Goal: Task Accomplishment & Management: Use online tool/utility

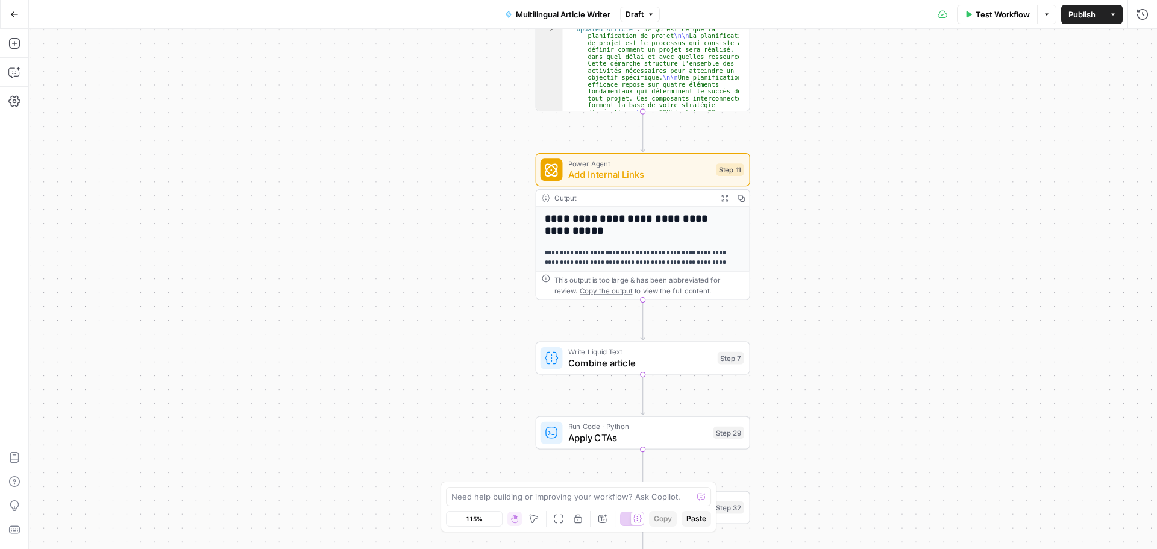
drag, startPoint x: 527, startPoint y: 287, endPoint x: 470, endPoint y: 216, distance: 91.3
click at [470, 217] on div "Workflow Set Inputs Inputs Google Search Google Search Step 2 Output Expand Out…" at bounding box center [593, 289] width 1128 height 520
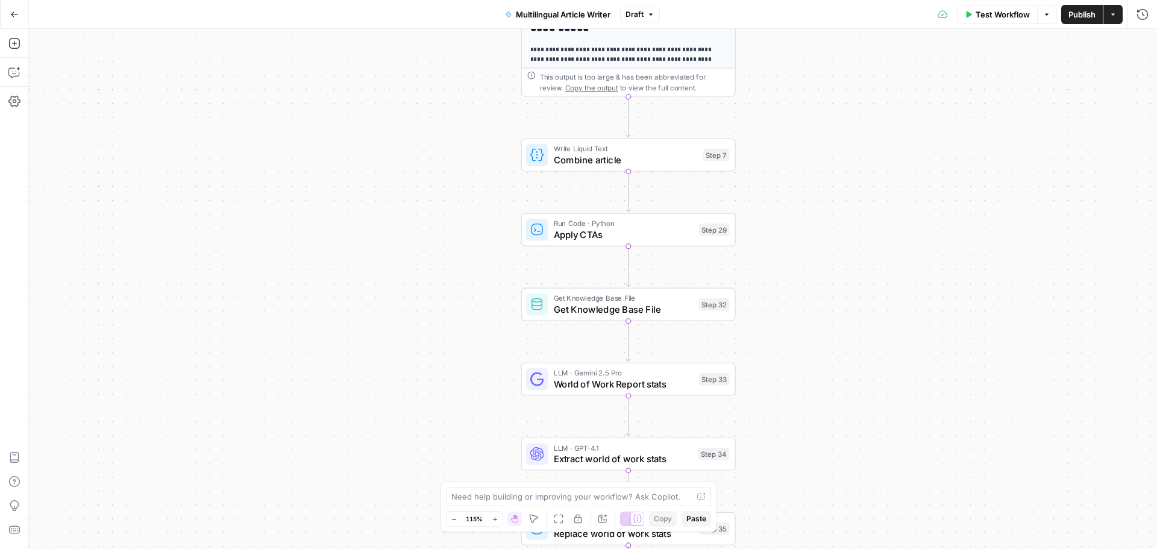
drag, startPoint x: 478, startPoint y: 351, endPoint x: 478, endPoint y: 222, distance: 129.5
click at [478, 222] on div "Workflow Set Inputs Inputs Google Search Google Search Step 2 Output Expand Out…" at bounding box center [593, 289] width 1128 height 520
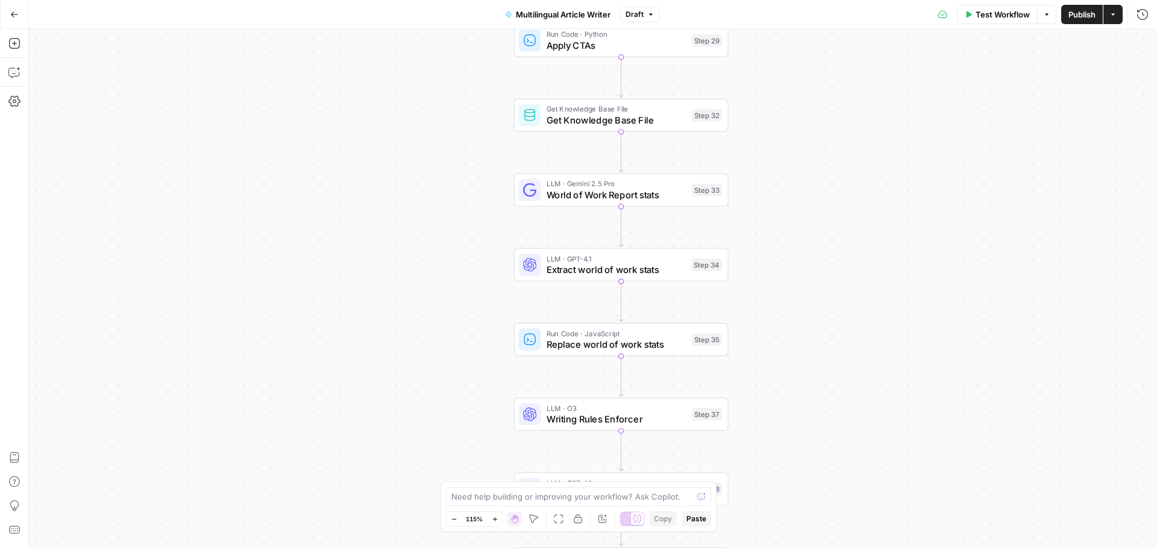
drag, startPoint x: 486, startPoint y: 396, endPoint x: 467, endPoint y: 227, distance: 170.3
click at [467, 227] on div "Workflow Set Inputs Inputs Google Search Google Search Step 2 Output Expand Out…" at bounding box center [593, 289] width 1128 height 520
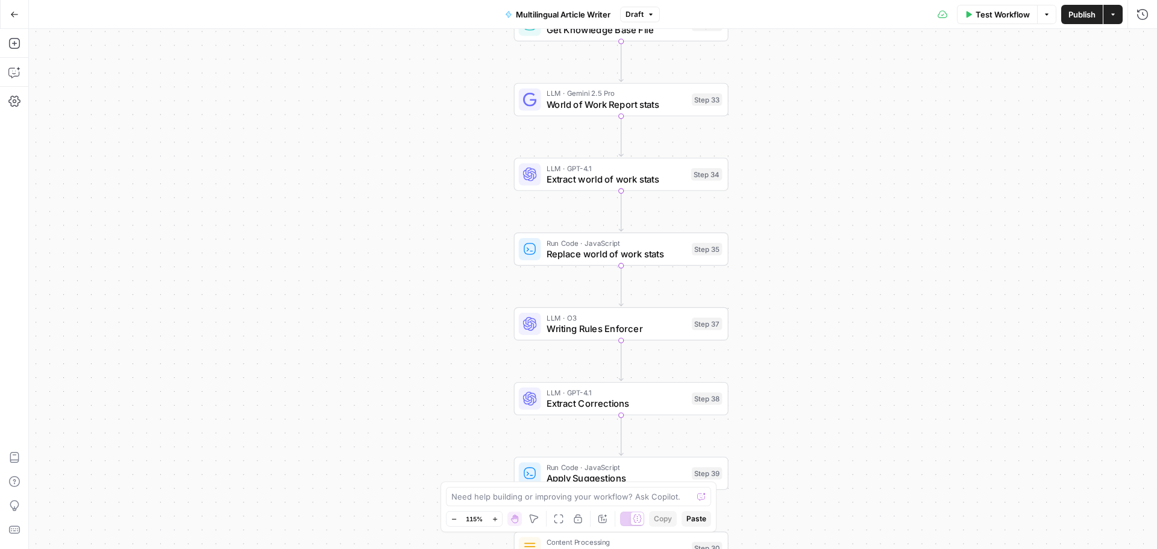
drag, startPoint x: 453, startPoint y: 371, endPoint x: 454, endPoint y: 316, distance: 54.8
click at [454, 316] on div "Workflow Set Inputs Inputs Google Search Google Search Step 2 Output Expand Out…" at bounding box center [593, 289] width 1128 height 520
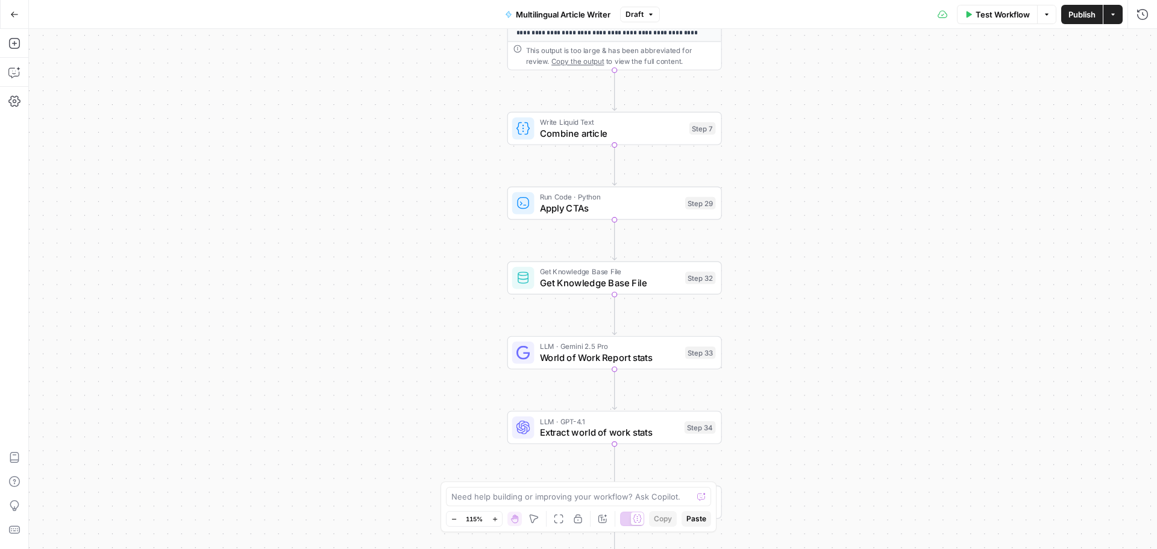
drag, startPoint x: 478, startPoint y: 130, endPoint x: 466, endPoint y: 398, distance: 267.8
click at [466, 399] on div "Workflow Set Inputs Inputs Google Search Google Search Step 2 Output Expand Out…" at bounding box center [593, 289] width 1128 height 520
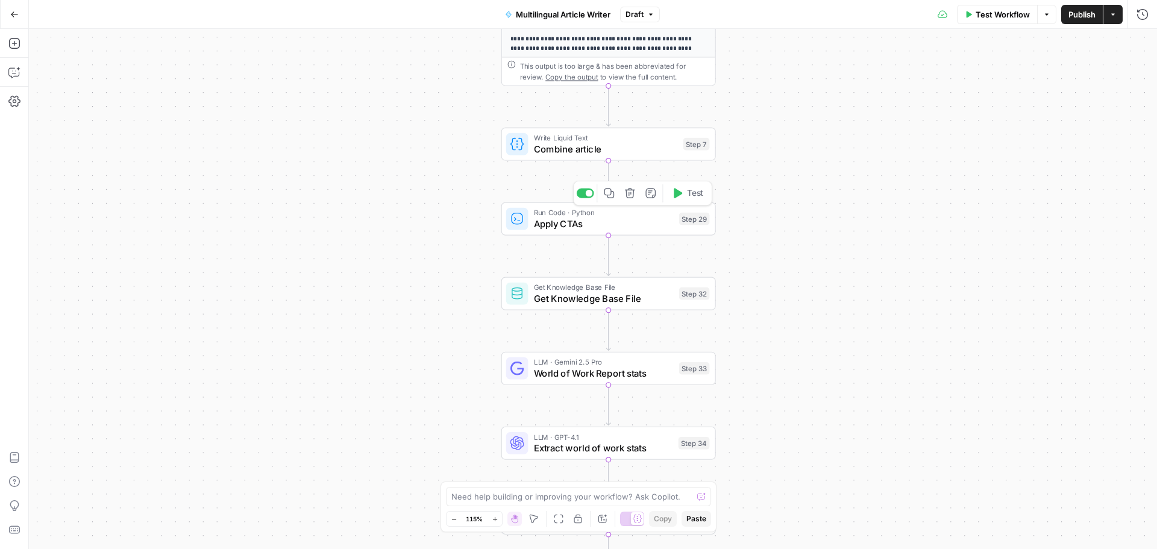
click at [619, 219] on span "Apply CTAs" at bounding box center [604, 224] width 140 height 14
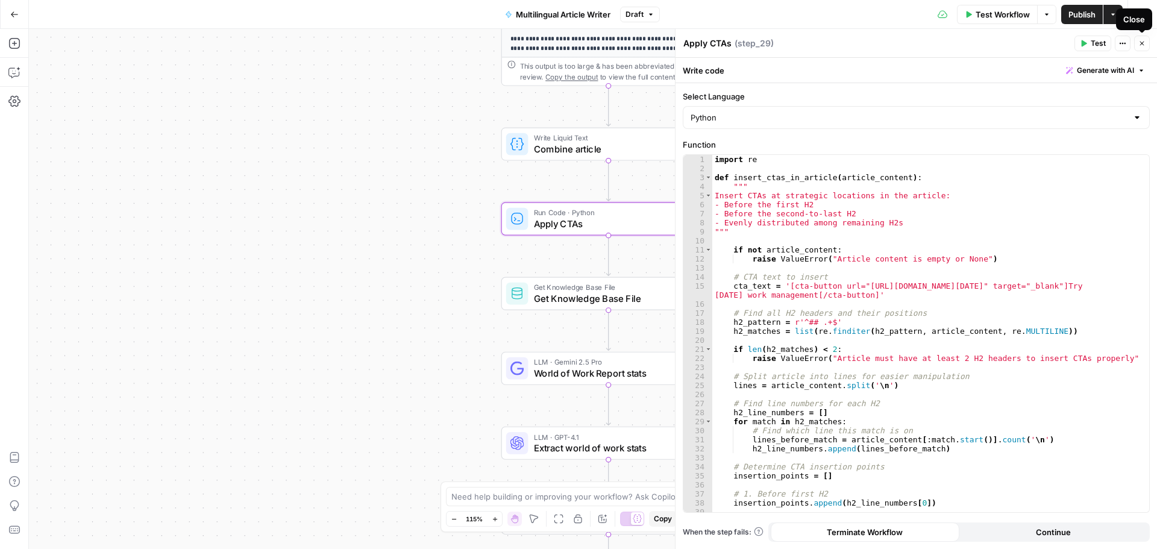
click at [1139, 42] on icon "button" at bounding box center [1141, 43] width 7 height 7
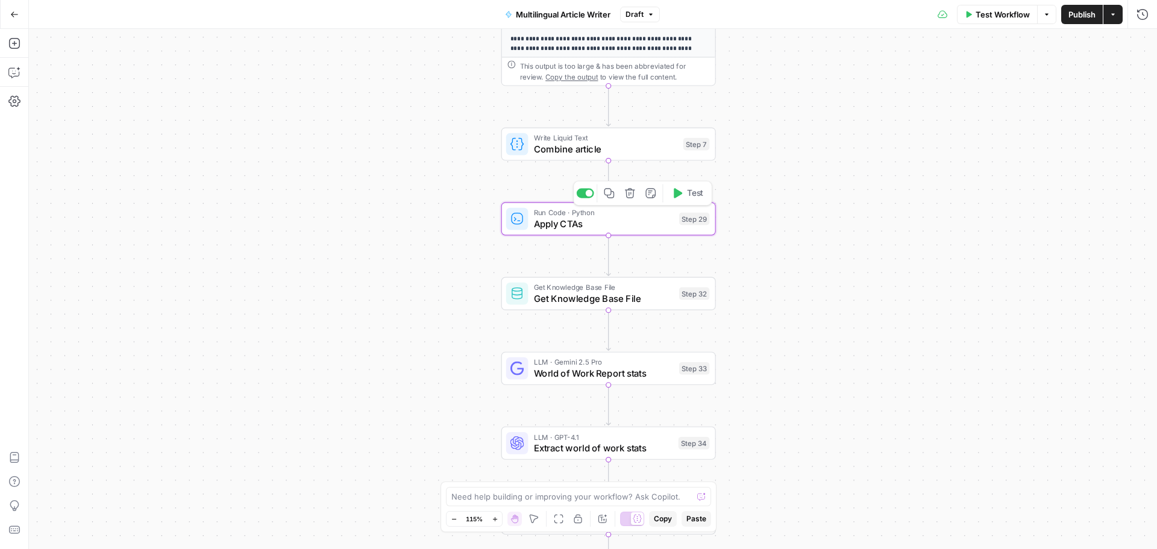
click at [690, 194] on span "Test" at bounding box center [695, 193] width 17 height 13
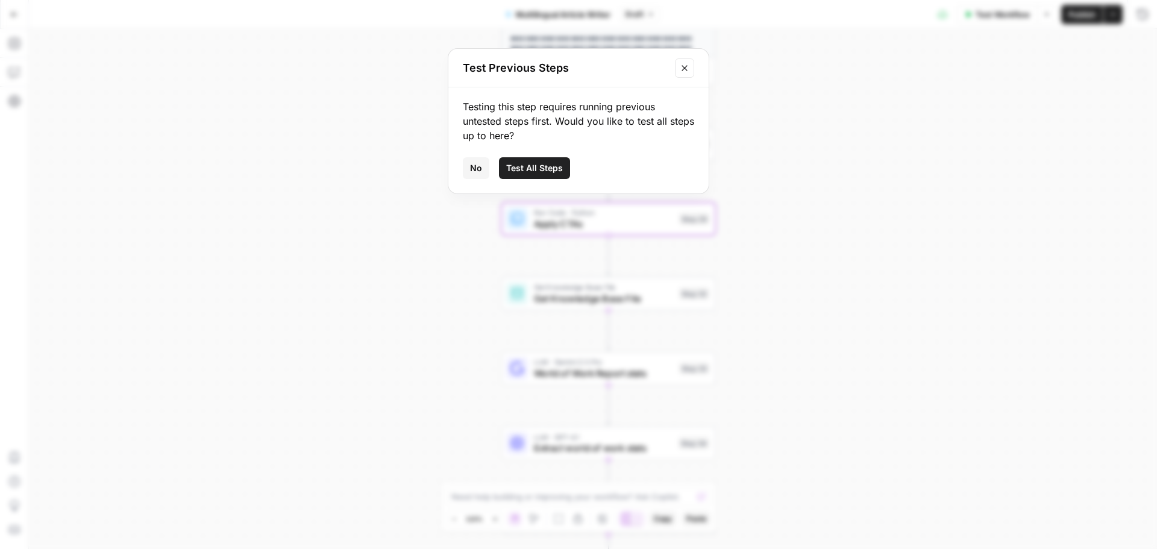
click at [526, 167] on span "Test All Steps" at bounding box center [534, 168] width 57 height 12
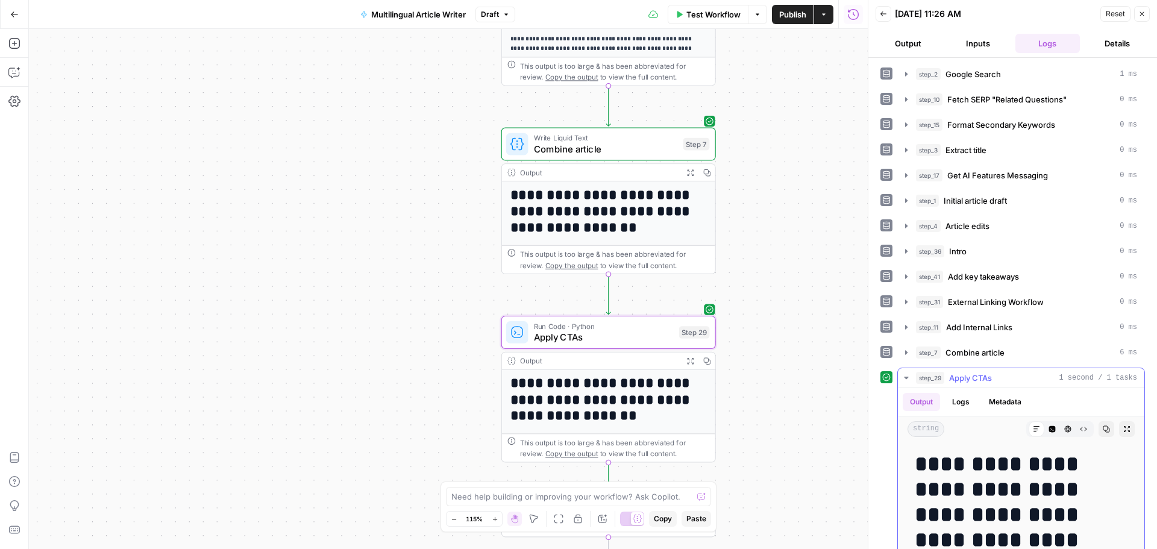
click at [1109, 429] on span "Copy" at bounding box center [1109, 429] width 1 height 1
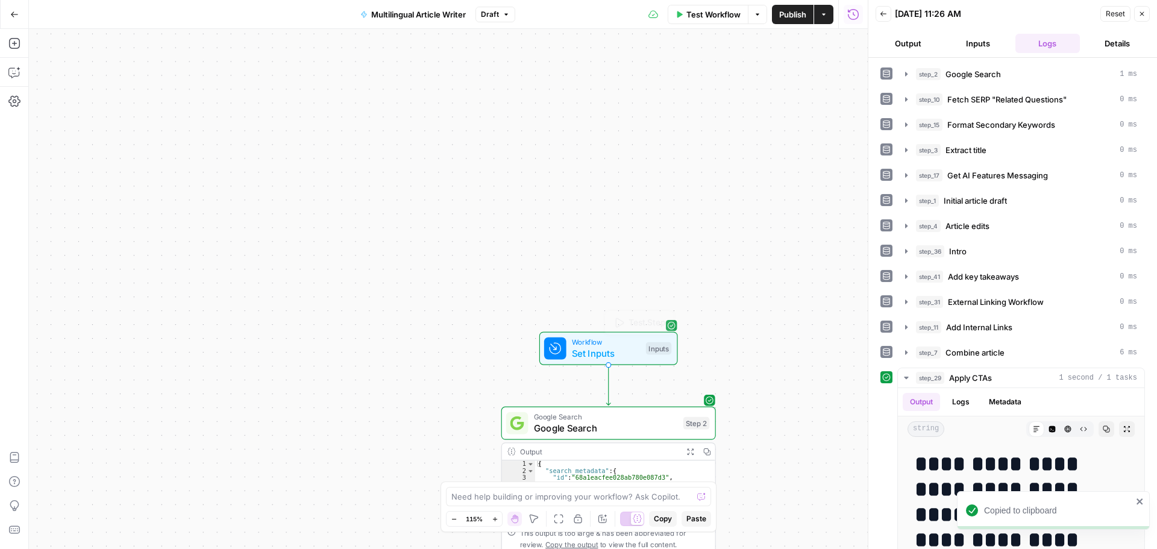
click at [599, 343] on span "Workflow" at bounding box center [606, 342] width 69 height 11
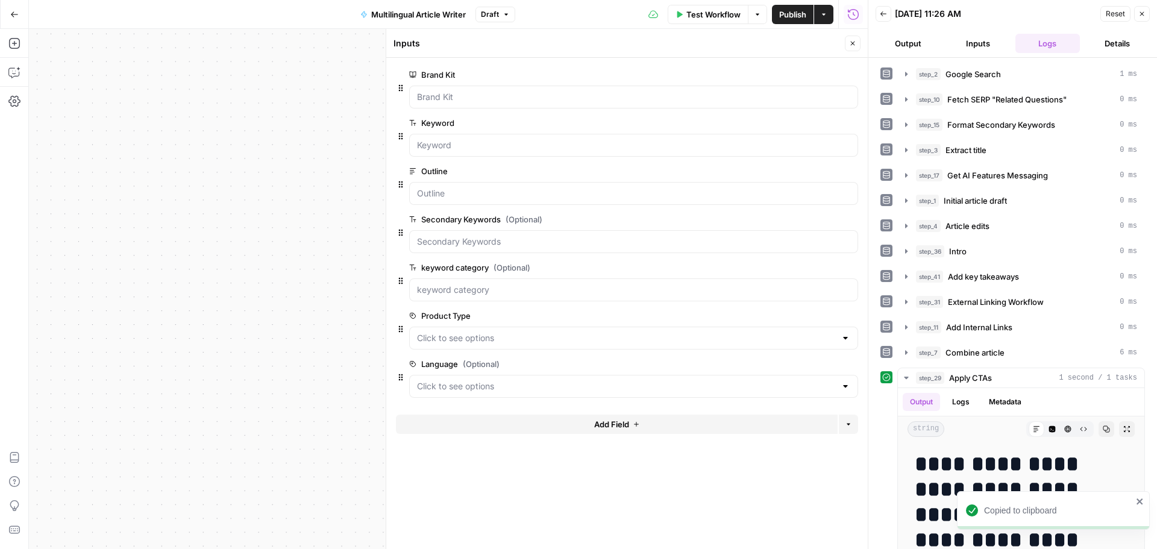
click at [857, 42] on button "Close" at bounding box center [853, 44] width 16 height 16
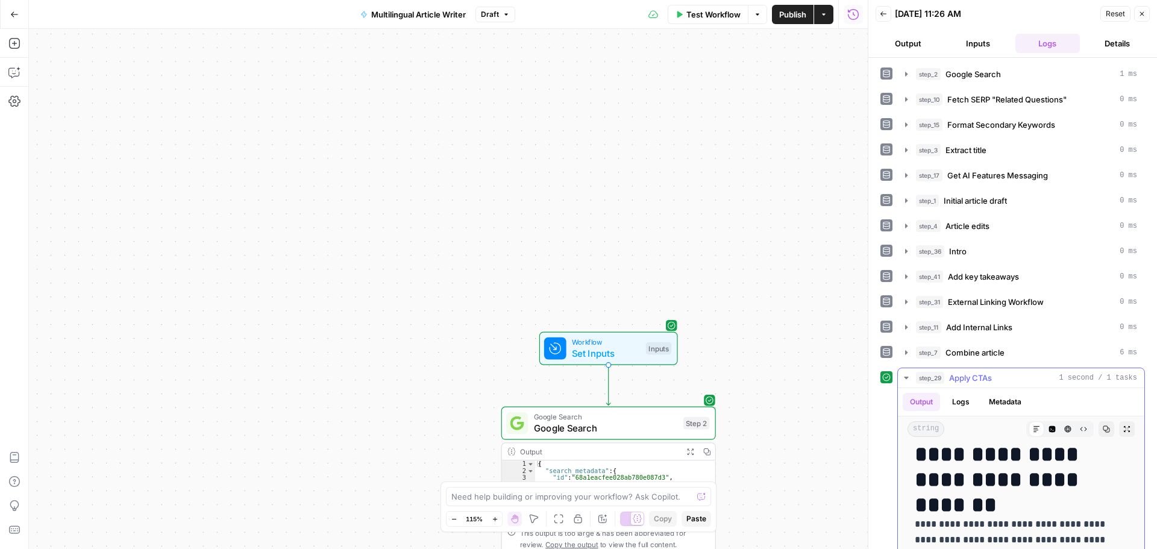
scroll to position [422, 0]
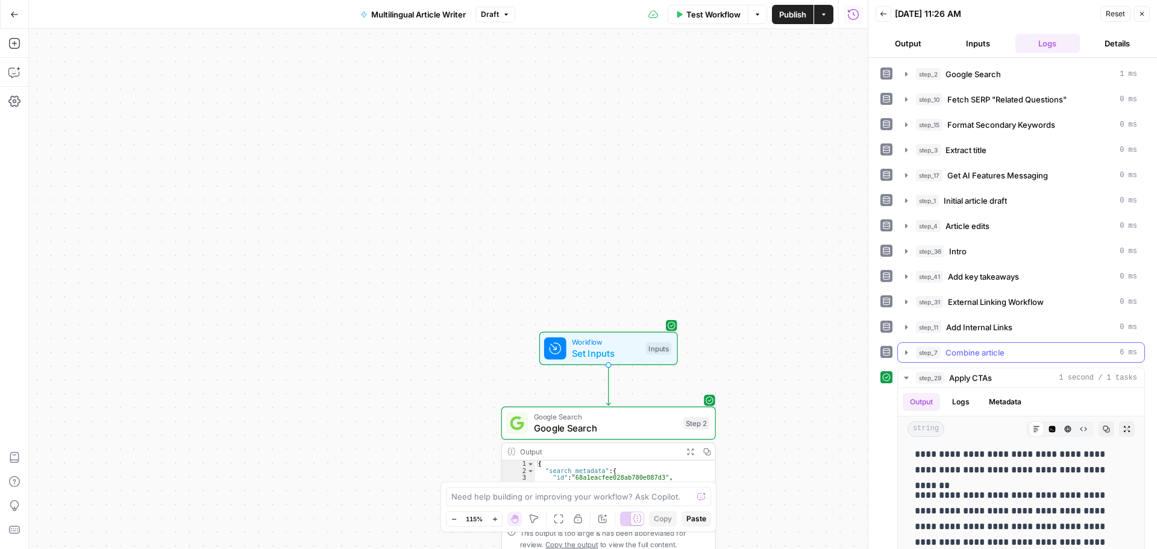
click at [967, 357] on span "Combine article" at bounding box center [974, 352] width 59 height 12
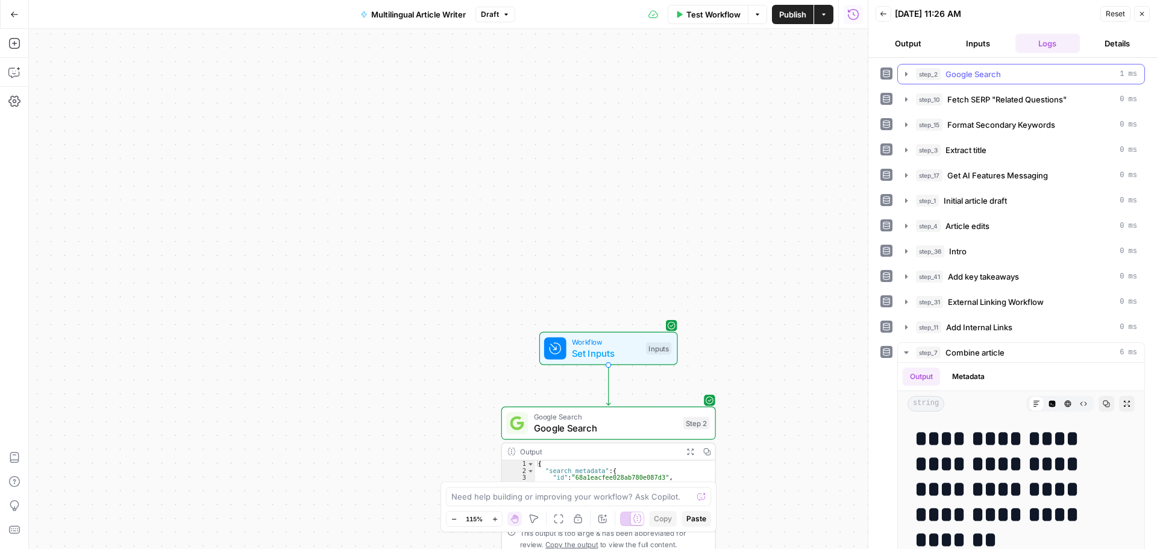
click at [990, 75] on span "Google Search" at bounding box center [972, 74] width 55 height 12
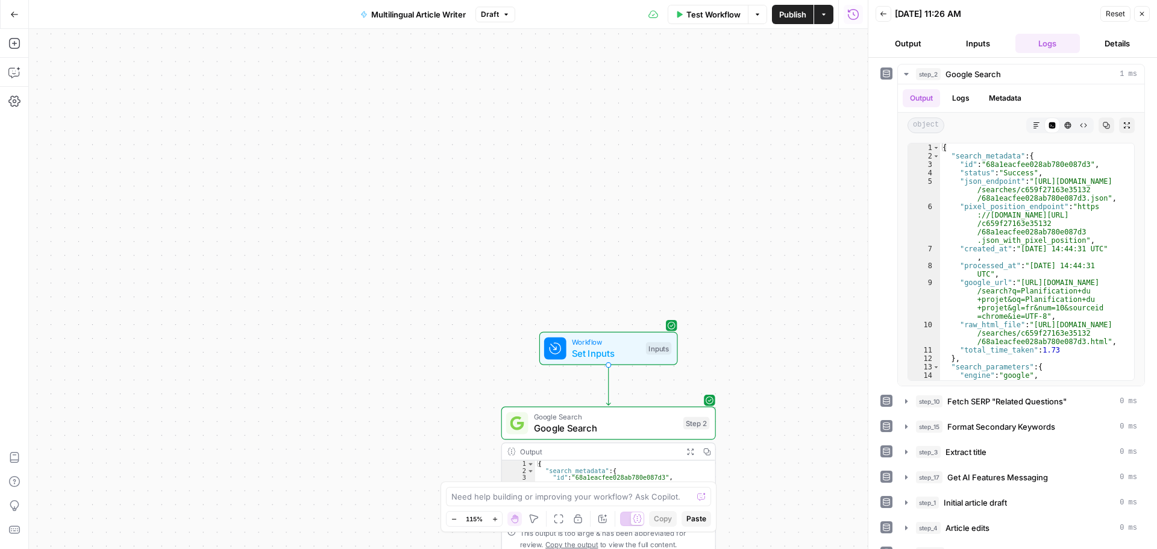
click at [972, 40] on button "Inputs" at bounding box center [977, 43] width 65 height 19
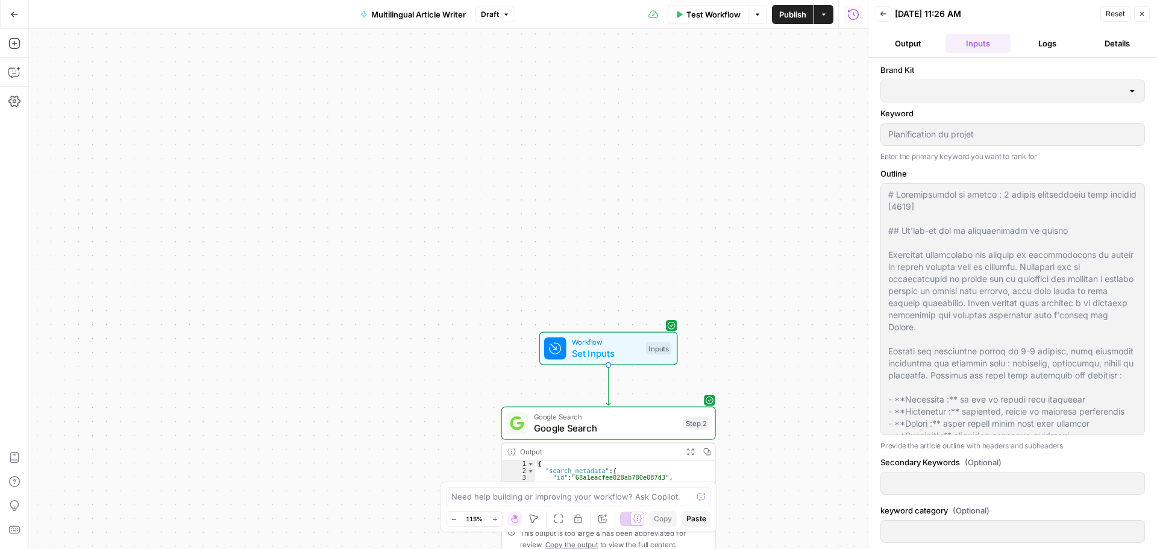
type input "[DATE] WM (French)"
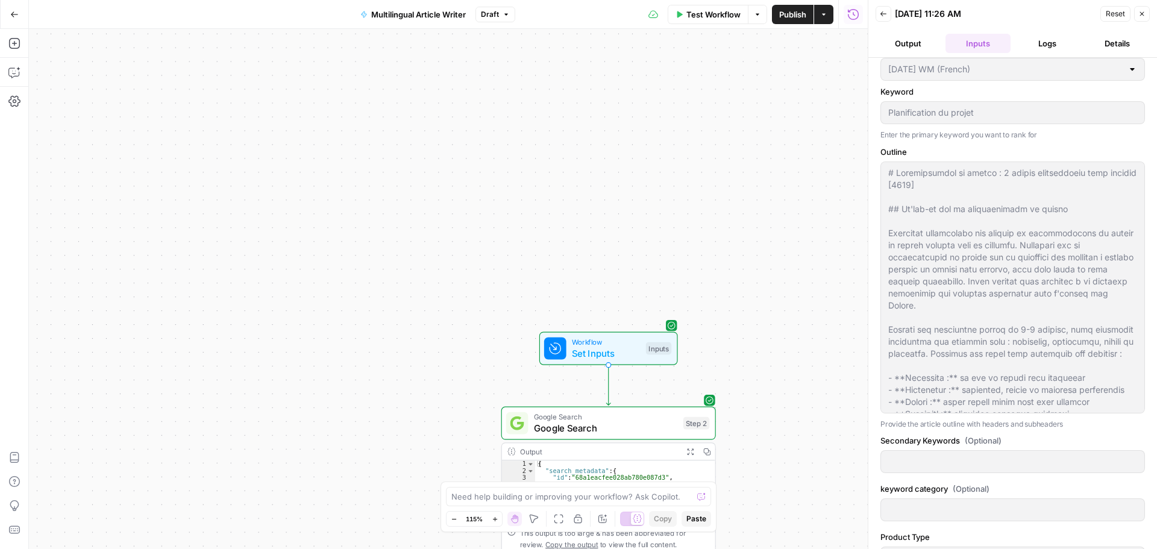
scroll to position [0, 0]
